Goal: Check status

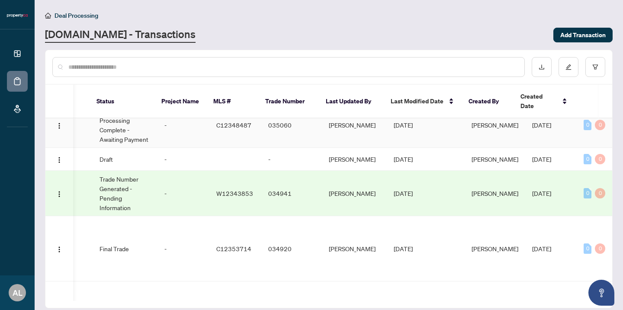
scroll to position [0, 269]
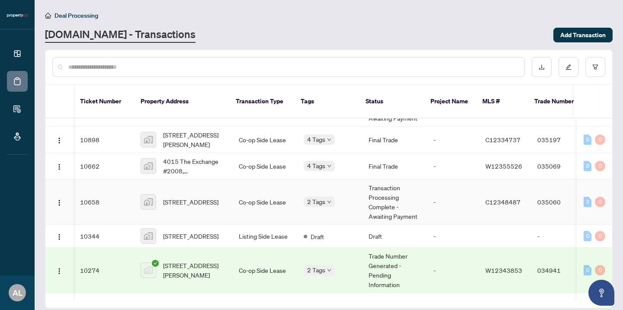
scroll to position [0, 269]
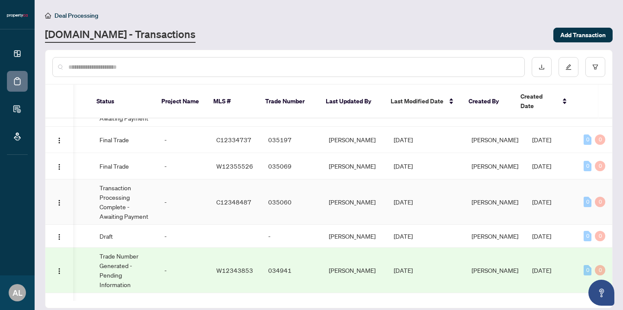
click at [405, 198] on span "[DATE]" at bounding box center [403, 202] width 19 height 8
